Goal: Information Seeking & Learning: Learn about a topic

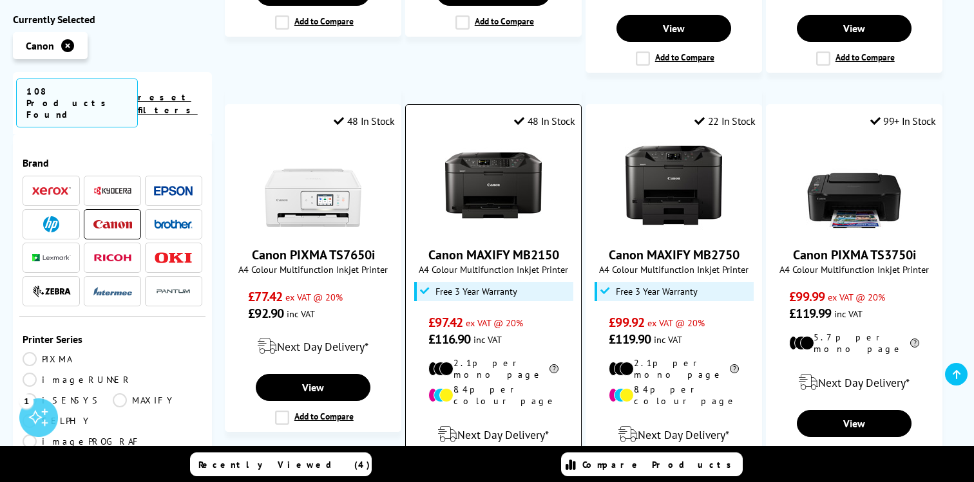
scroll to position [1403, 0]
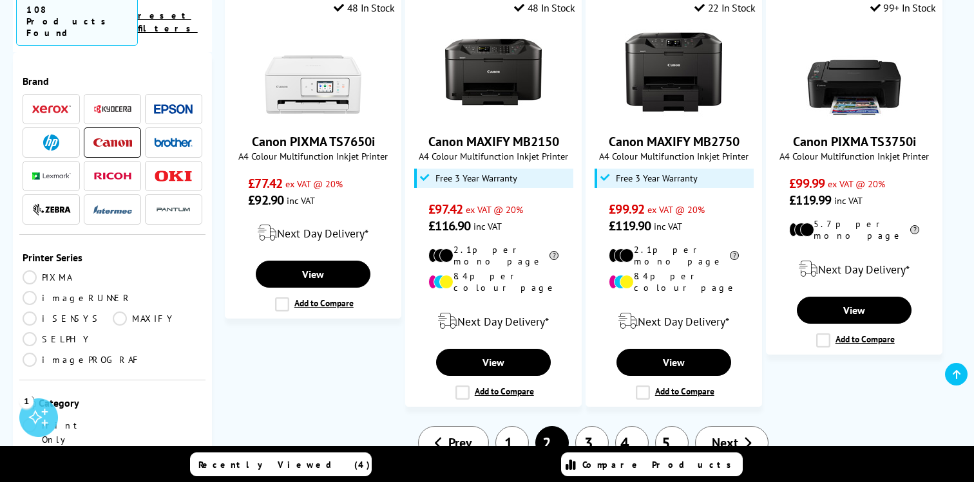
click at [586, 426] on link "3" at bounding box center [591, 442] width 33 height 33
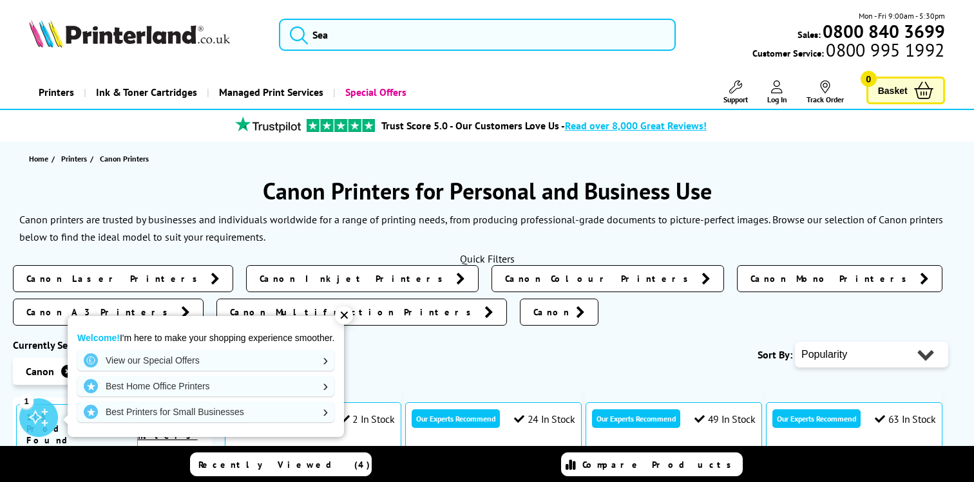
scroll to position [120, 0]
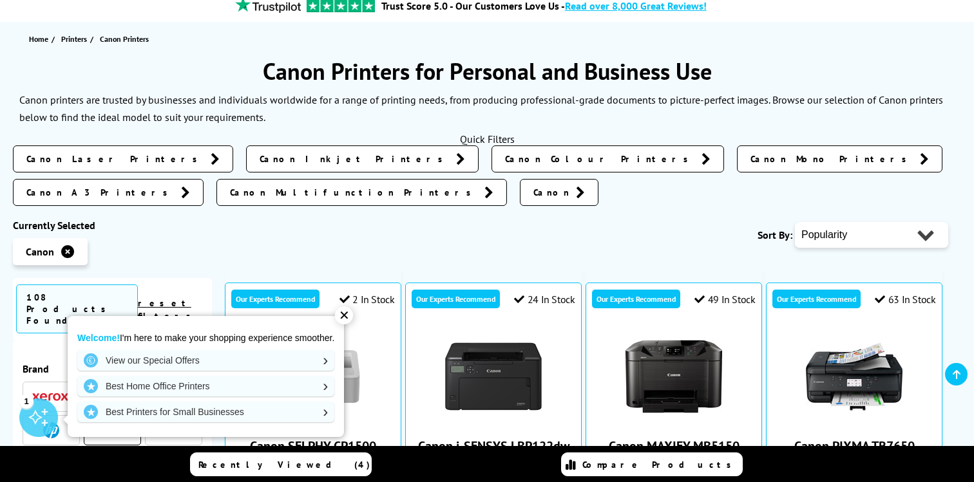
click at [350, 314] on div "✕" at bounding box center [344, 315] width 18 height 18
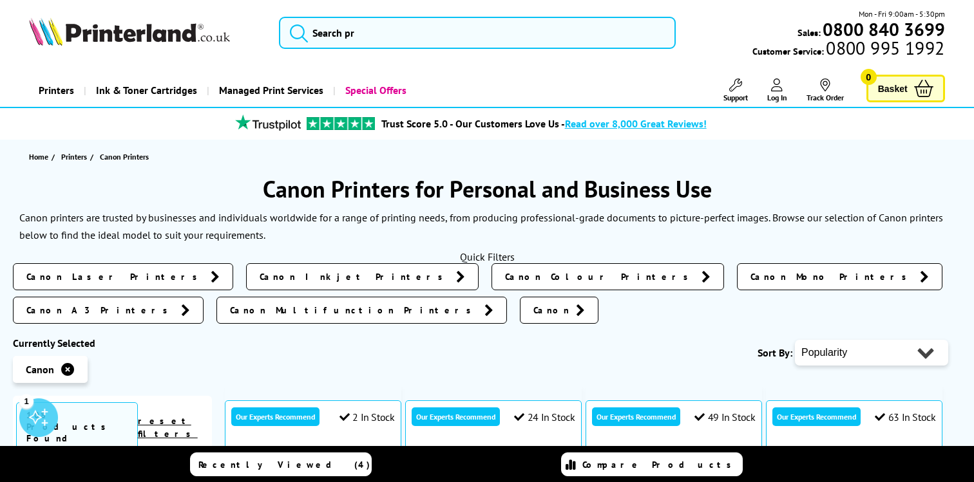
scroll to position [0, 0]
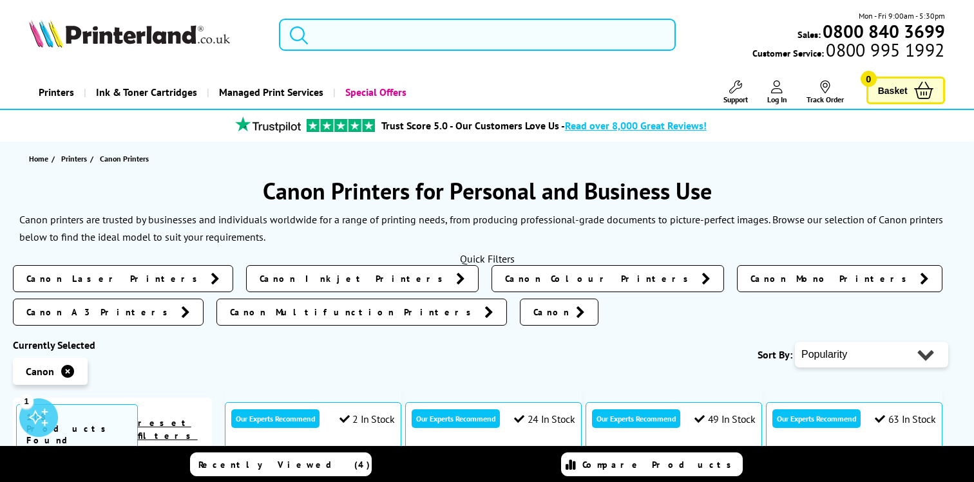
click at [443, 31] on input "search" at bounding box center [477, 35] width 397 height 32
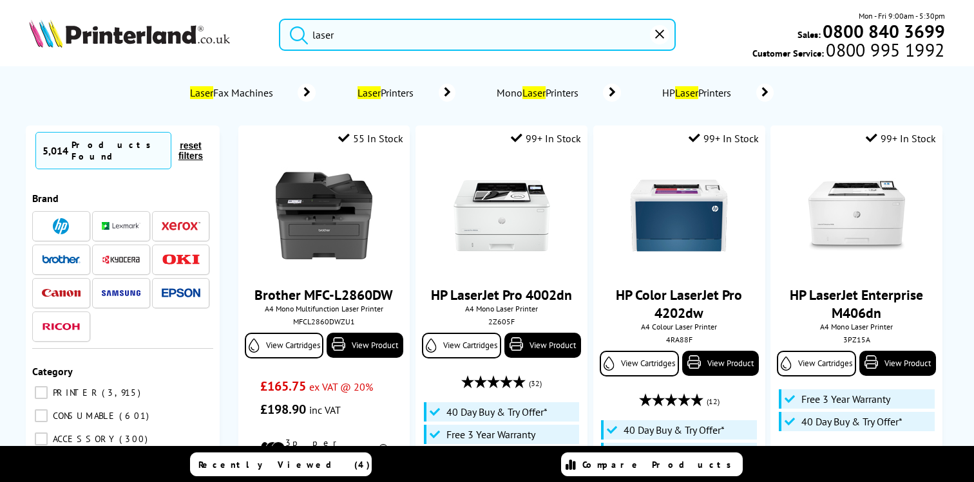
click at [279, 19] on button "submit" at bounding box center [295, 33] width 32 height 28
click at [424, 35] on input "laser" at bounding box center [477, 35] width 397 height 32
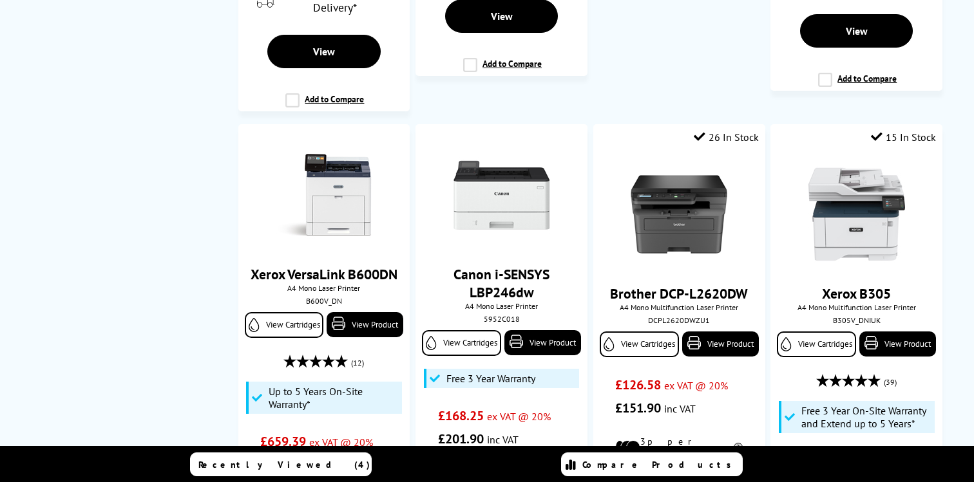
scroll to position [1908, 0]
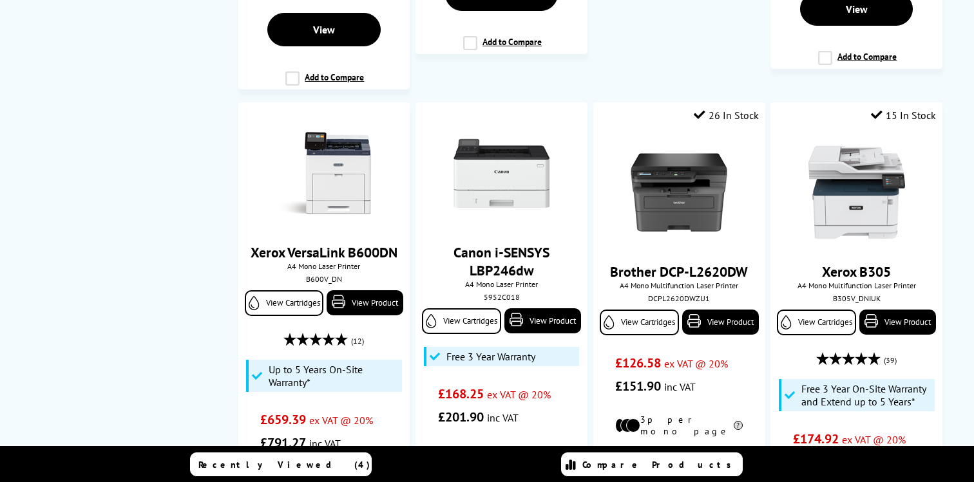
type input "laser mono"
